Goal: Task Accomplishment & Management: Complete application form

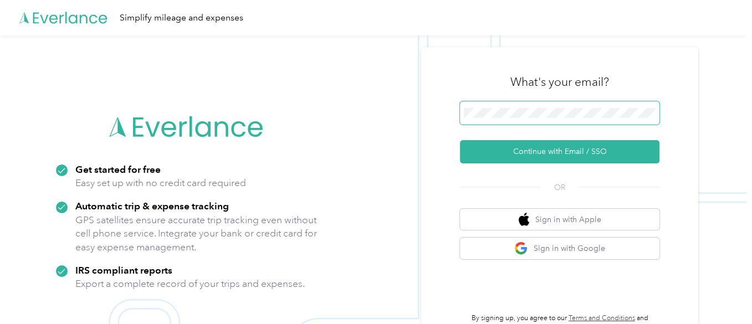
click at [551, 118] on span at bounding box center [559, 112] width 199 height 23
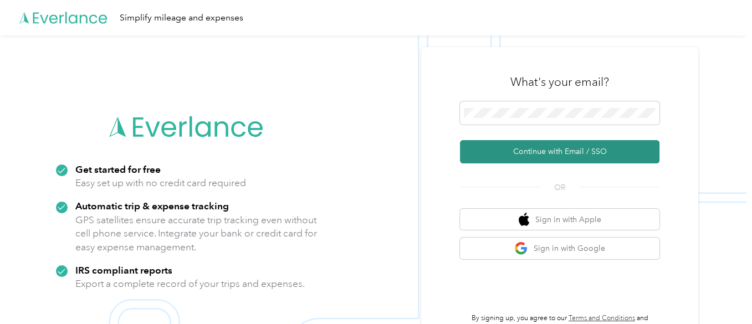
click at [517, 156] on button "Continue with Email / SSO" at bounding box center [559, 151] width 199 height 23
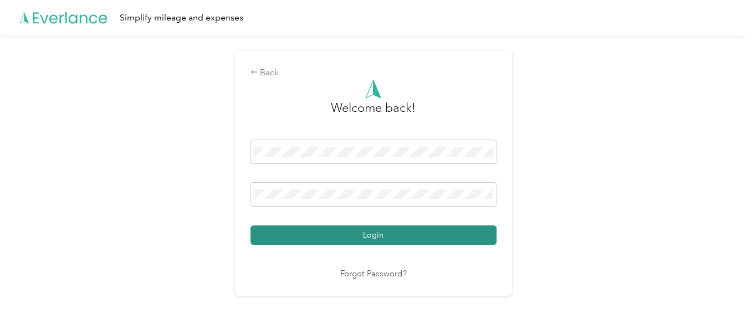
click at [382, 240] on button "Login" at bounding box center [373, 234] width 246 height 19
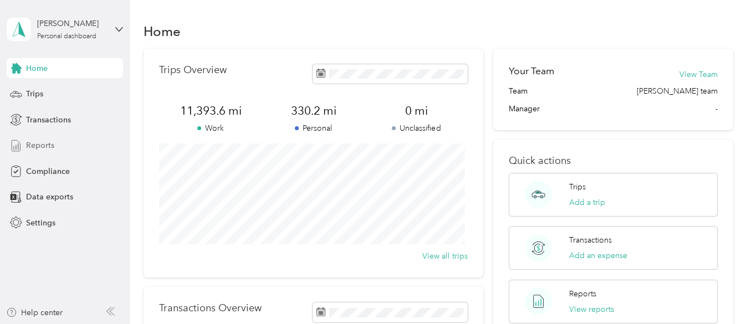
click at [42, 144] on span "Reports" at bounding box center [40, 146] width 28 height 12
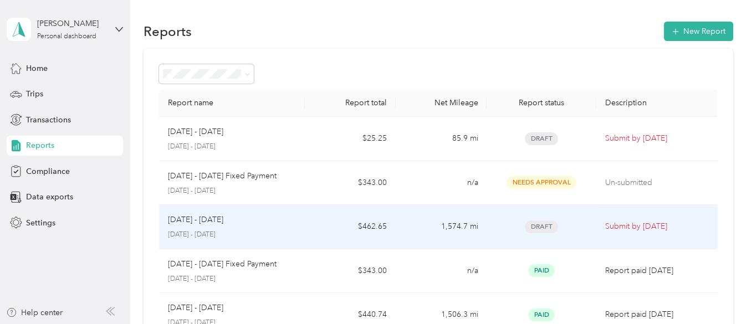
click at [300, 225] on td "[DATE] - [DATE] [DATE] - [DATE]" at bounding box center [232, 227] width 146 height 44
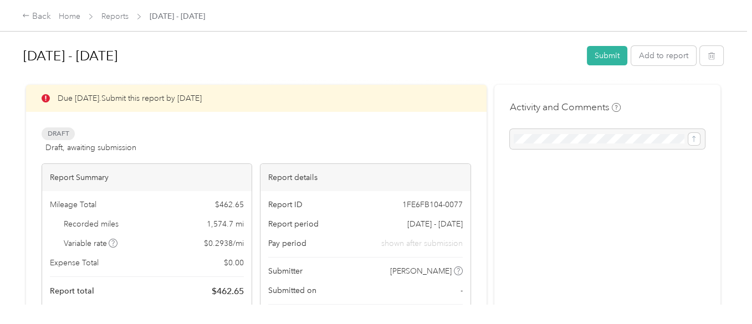
click at [569, 132] on div at bounding box center [607, 139] width 195 height 20
click at [546, 138] on div at bounding box center [607, 139] width 195 height 20
click at [544, 145] on div at bounding box center [607, 139] width 195 height 20
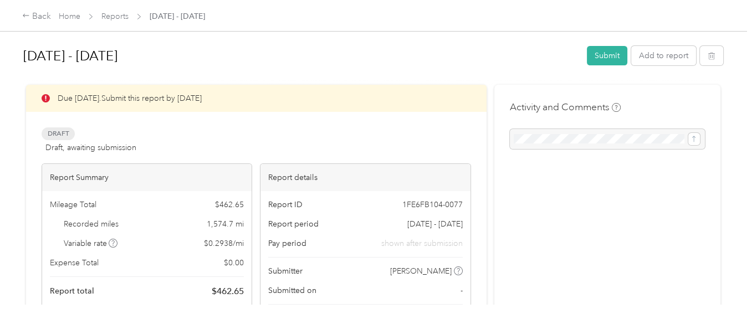
drag, startPoint x: 177, startPoint y: 147, endPoint x: 349, endPoint y: 121, distance: 174.1
click at [177, 147] on div "Draft Draft, awaiting submission View activity & comments" at bounding box center [256, 140] width 429 height 27
click at [652, 59] on button "Add to report" at bounding box center [663, 55] width 65 height 19
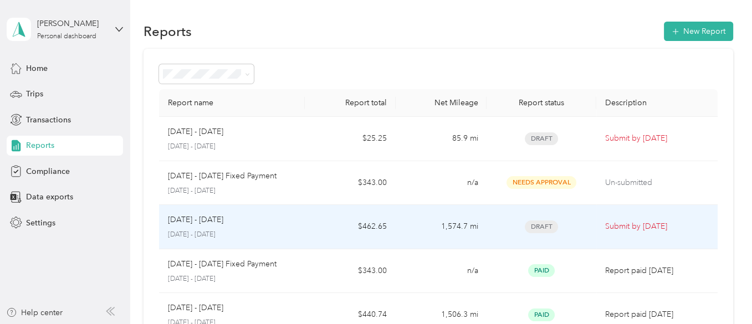
click at [496, 231] on div "Draft" at bounding box center [540, 226] width 91 height 13
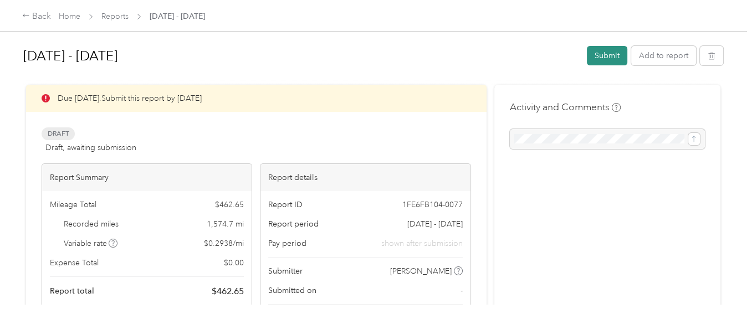
click at [609, 56] on button "Submit" at bounding box center [606, 55] width 40 height 19
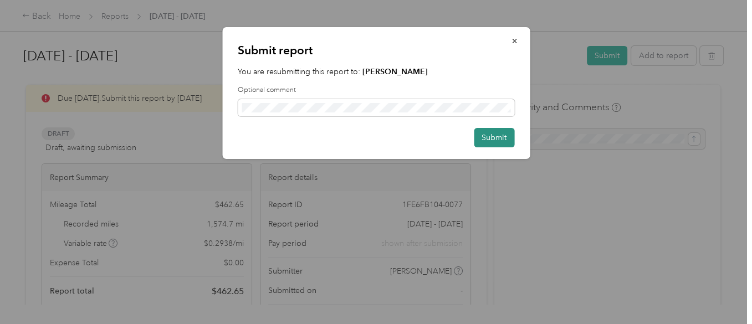
click at [500, 133] on button "Submit" at bounding box center [494, 137] width 40 height 19
